Goal: Obtain resource: Download file/media

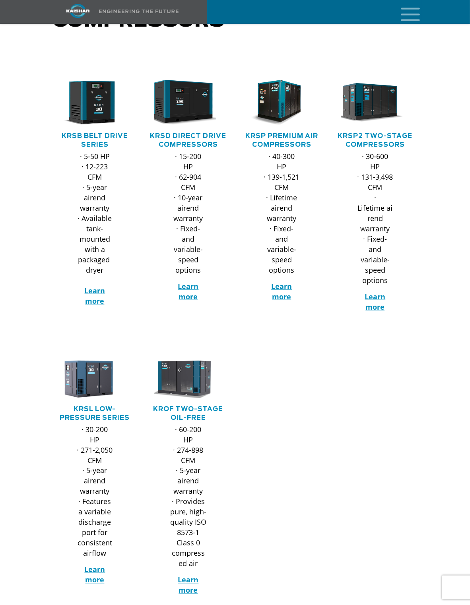
scroll to position [119, 0]
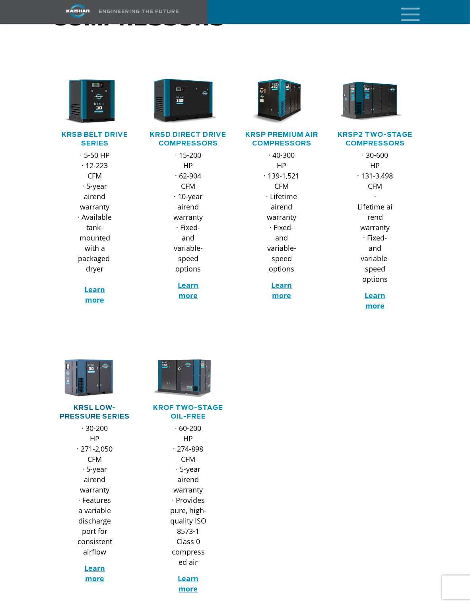
click at [99, 405] on link "KRSL Low-Pressure Series" at bounding box center [95, 412] width 70 height 15
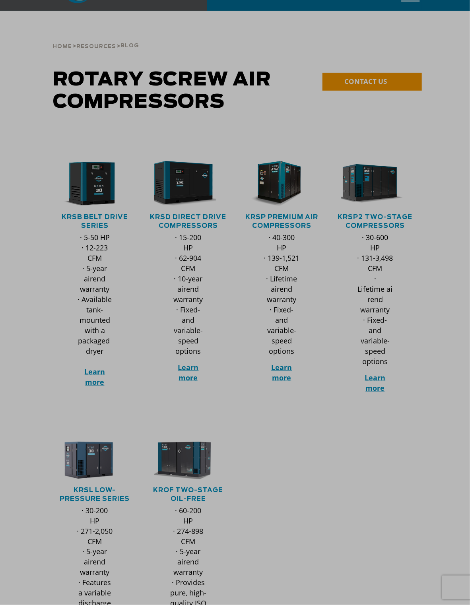
scroll to position [0, 0]
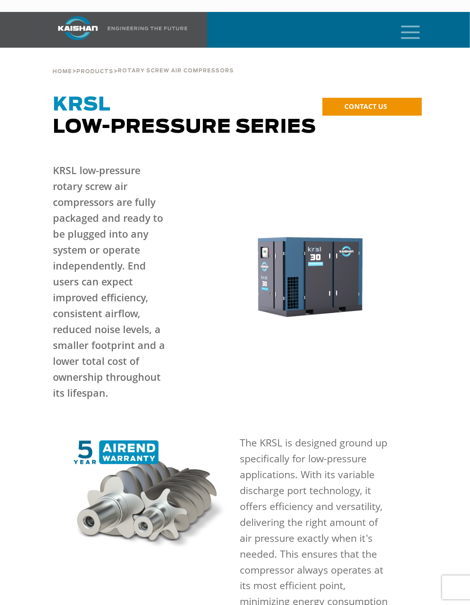
click at [416, 29] on icon "mobile menu" at bounding box center [410, 31] width 25 height 25
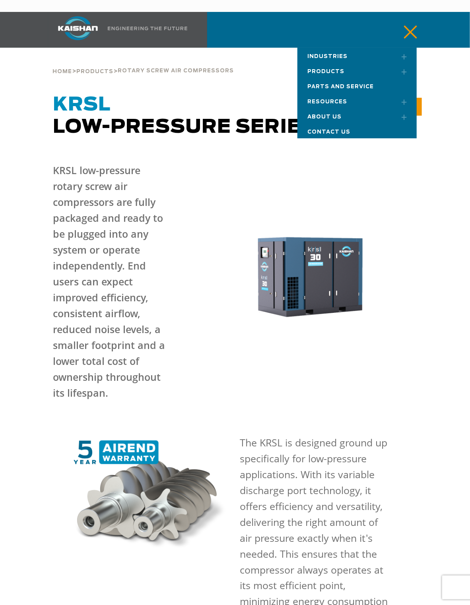
click at [294, 435] on p "The KRSL is designed ground up specifically for low-pressure applications. With…" at bounding box center [315, 530] width 150 height 191
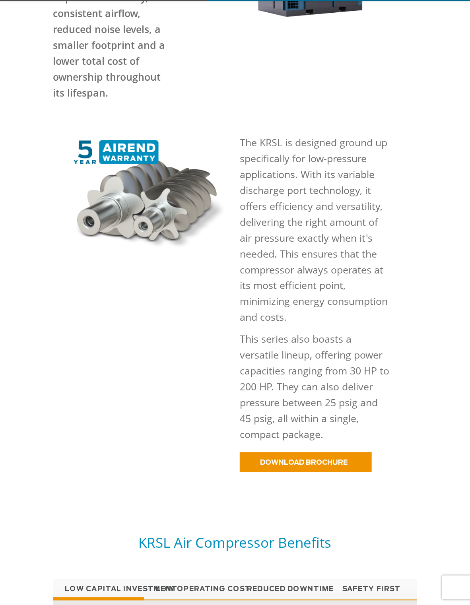
scroll to position [358, 0]
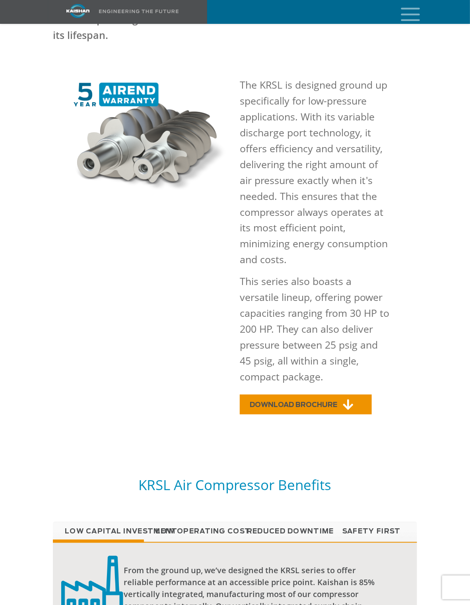
click at [278, 395] on link "DOWNLOAD BROCHURE" at bounding box center [306, 405] width 132 height 20
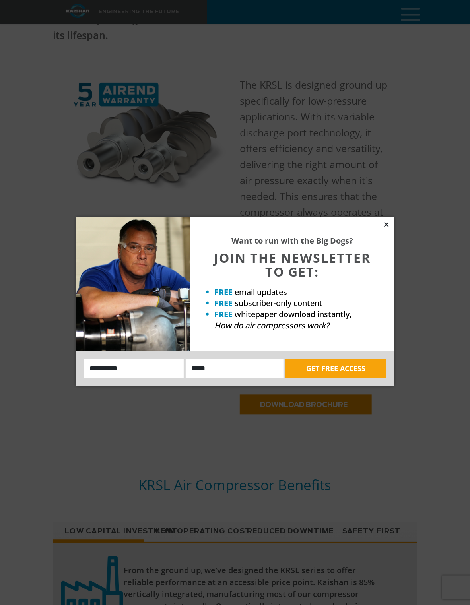
click at [385, 226] on icon at bounding box center [386, 224] width 7 height 7
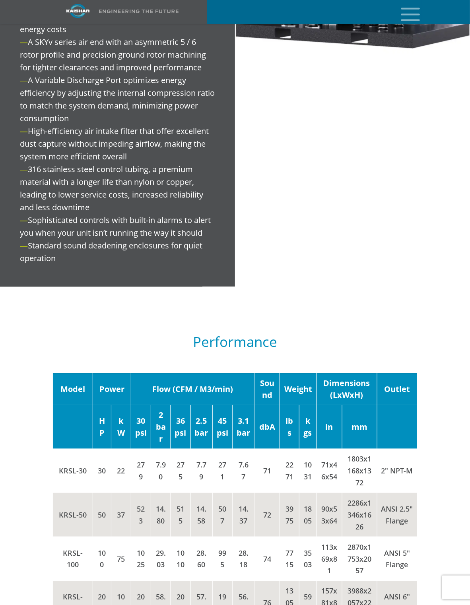
scroll to position [1273, 0]
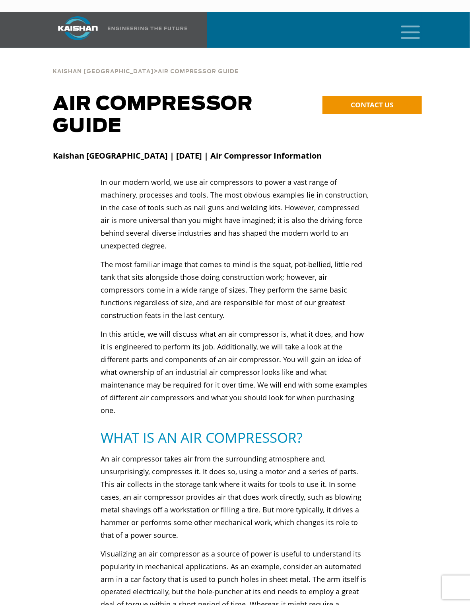
drag, startPoint x: 261, startPoint y: 375, endPoint x: 262, endPoint y: 370, distance: 5.3
